Goal: Find specific page/section: Find specific page/section

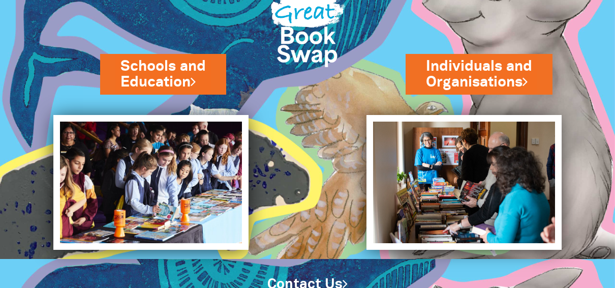
scroll to position [43, 0]
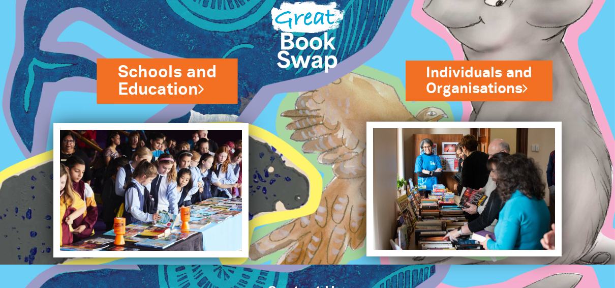
click at [162, 81] on link "Schools and Education" at bounding box center [167, 80] width 98 height 41
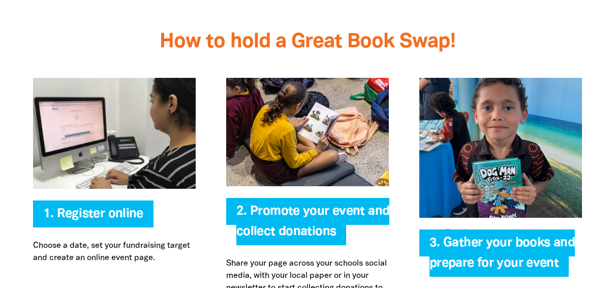
scroll to position [2146, 0]
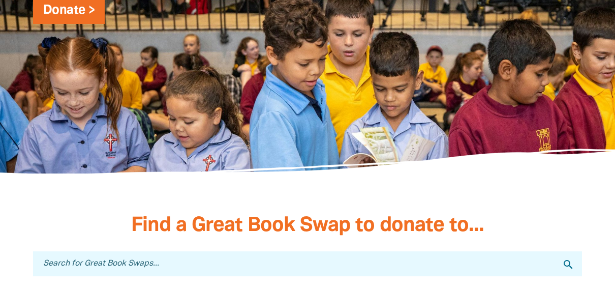
click at [551, 215] on h3 "Find a Great Book Swap to donate to..." at bounding box center [307, 226] width 549 height 22
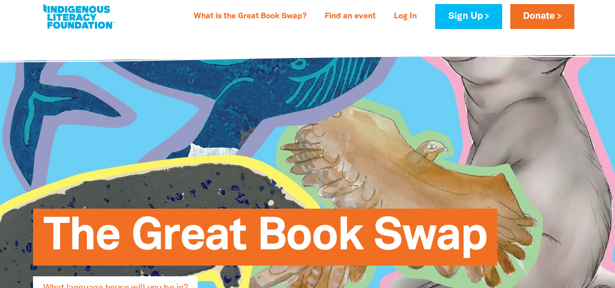
scroll to position [0, 0]
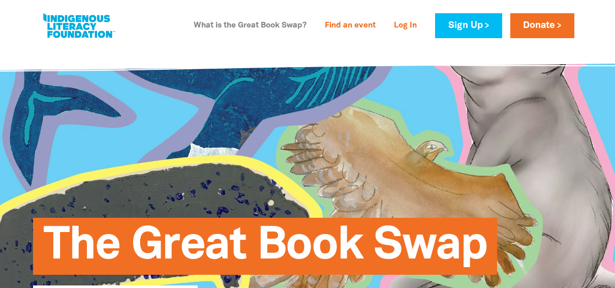
click at [257, 28] on link "What is the Great Book Swap?" at bounding box center [250, 26] width 125 height 16
